Goal: Task Accomplishment & Management: Manage account settings

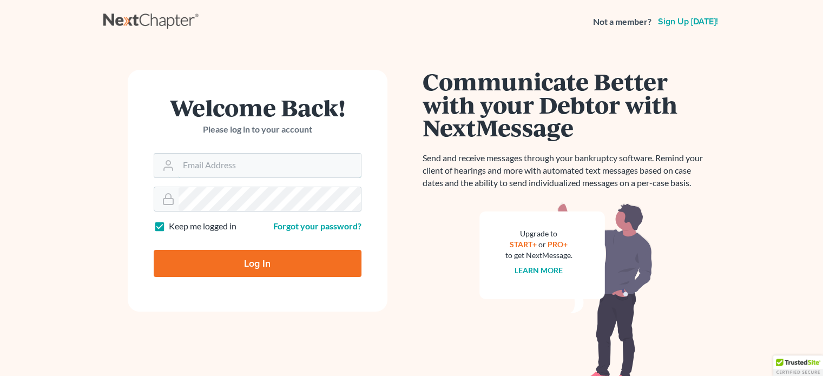
type input "[PERSON_NAME][EMAIL_ADDRESS][DOMAIN_NAME]"
click at [261, 261] on input "Log In" at bounding box center [258, 263] width 208 height 27
type input "Thinking..."
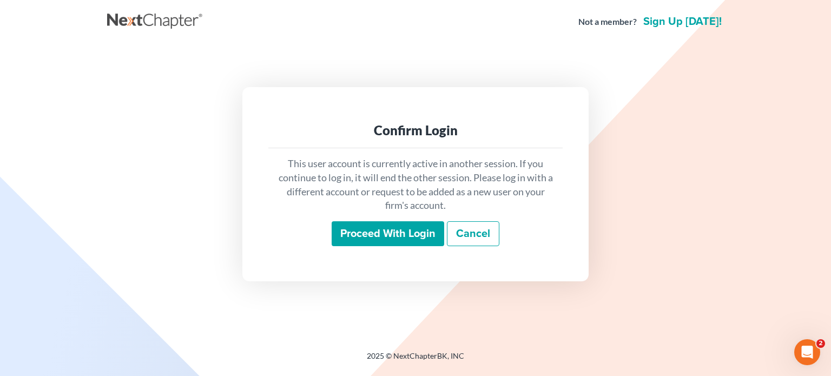
click at [391, 237] on input "Proceed with login" at bounding box center [388, 233] width 113 height 25
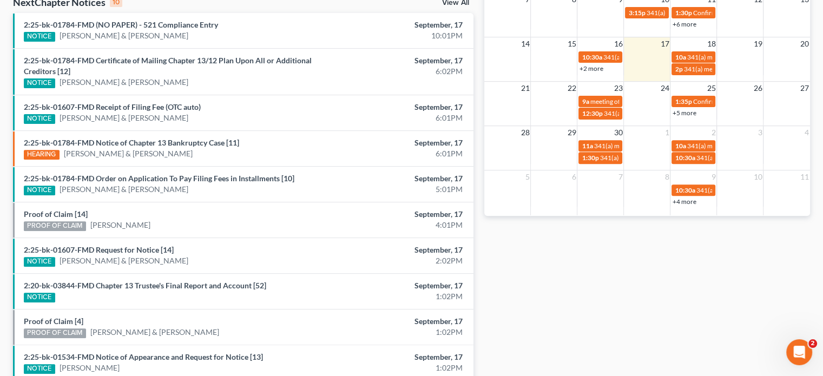
scroll to position [374, 0]
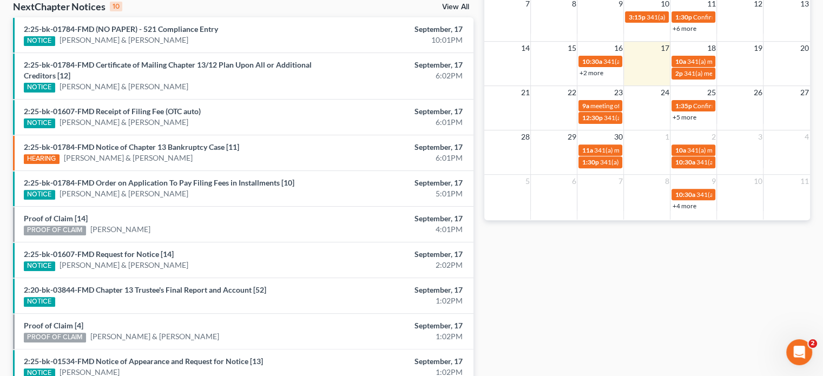
click at [688, 118] on link "+5 more" at bounding box center [684, 117] width 24 height 8
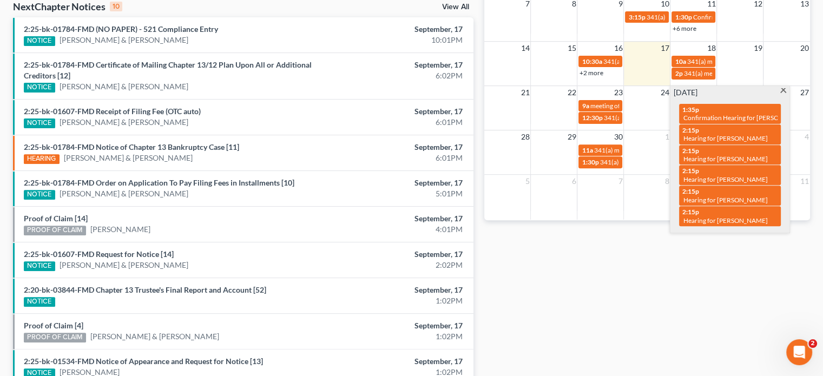
click at [713, 251] on div "Monthly Progress Bankruptcy Bankruptcy Business Litigation Construction and Dev…" at bounding box center [647, 52] width 337 height 700
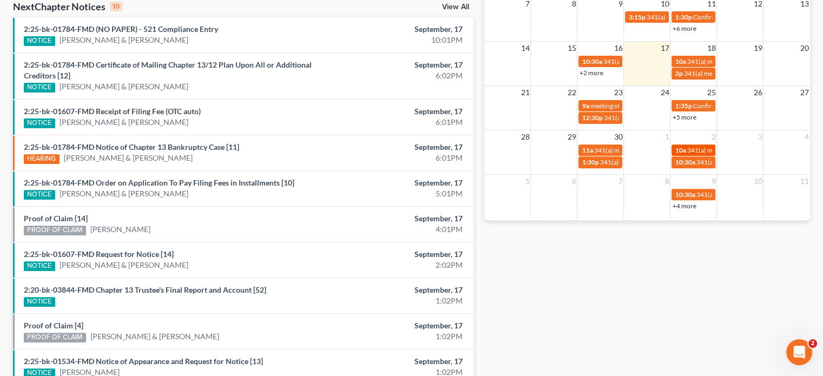
click at [681, 151] on span "10a" at bounding box center [680, 150] width 11 height 8
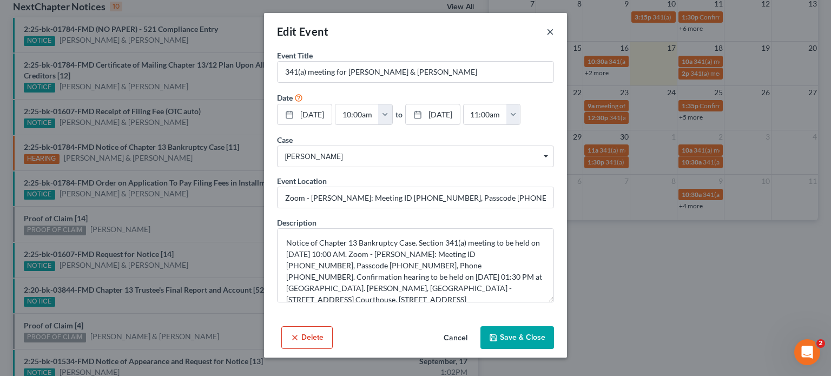
click at [552, 30] on button "×" at bounding box center [550, 31] width 8 height 13
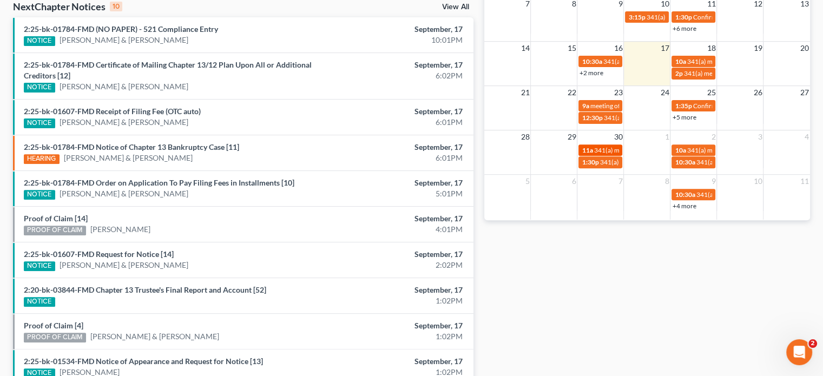
click at [612, 148] on span "341(a) meeting for Warleen Sotero" at bounding box center [646, 150] width 104 height 8
select select "Days"
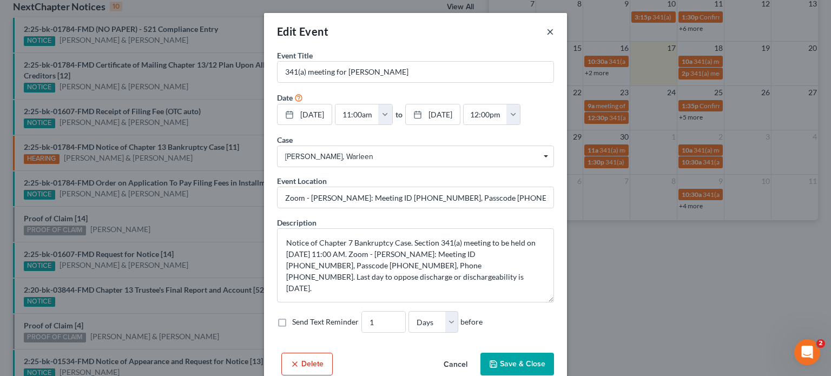
click at [548, 32] on button "×" at bounding box center [550, 31] width 8 height 13
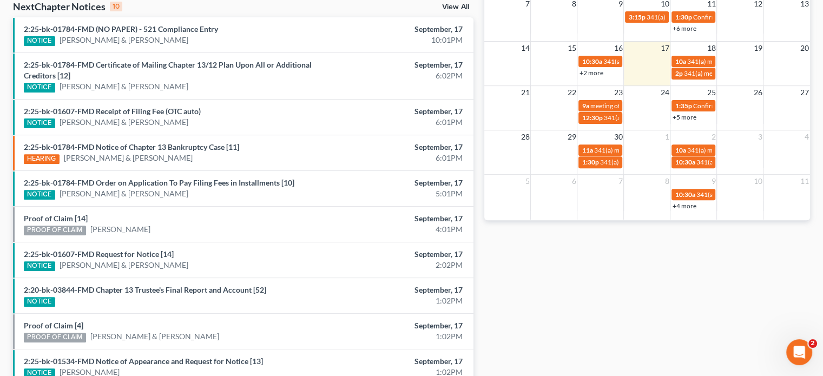
click at [625, 184] on td "8" at bounding box center [647, 181] width 47 height 14
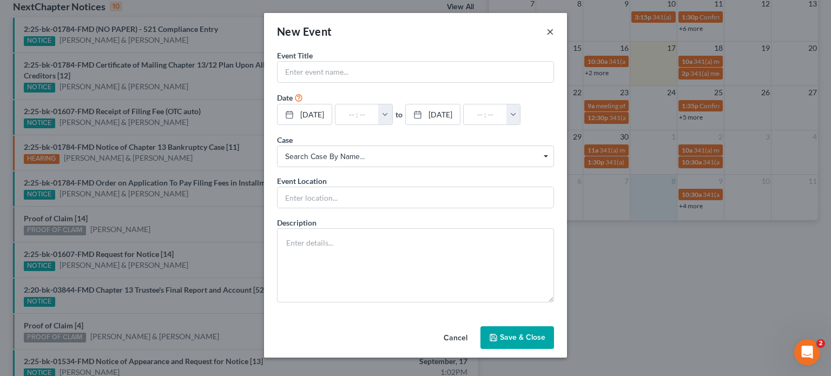
drag, startPoint x: 625, startPoint y: 184, endPoint x: 545, endPoint y: 30, distance: 173.3
click at [549, 30] on button "×" at bounding box center [550, 31] width 8 height 13
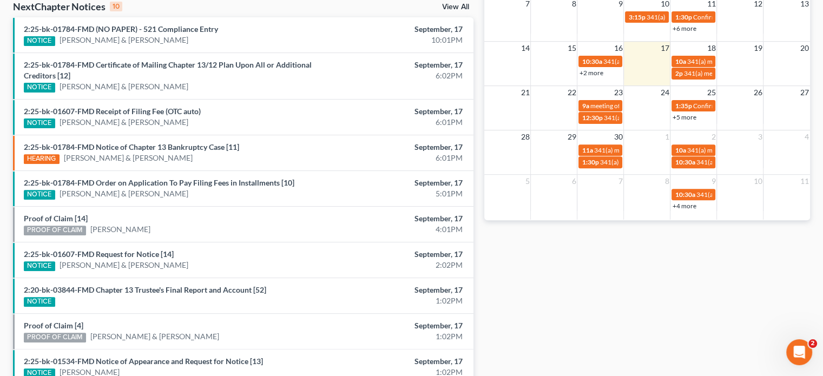
click at [688, 118] on link "+5 more" at bounding box center [684, 117] width 24 height 8
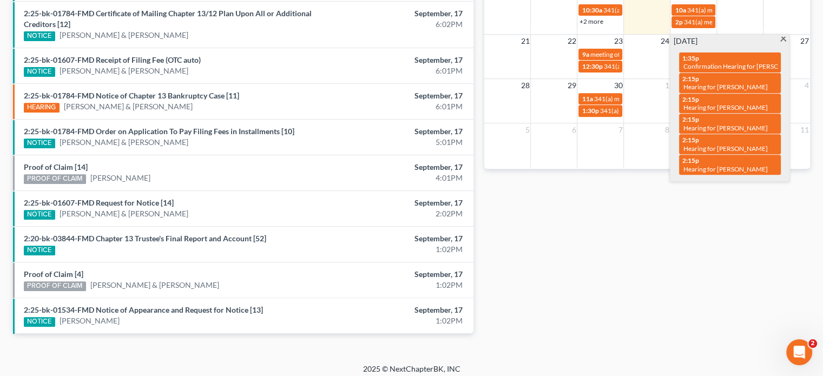
scroll to position [429, 0]
